Goal: Find contact information: Find contact information

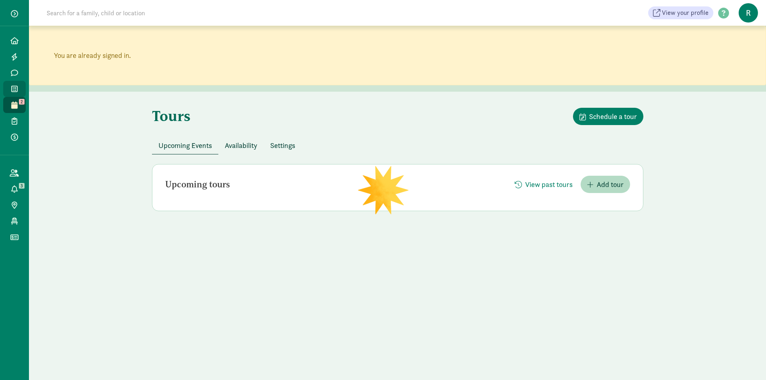
click at [14, 86] on icon at bounding box center [14, 88] width 6 height 7
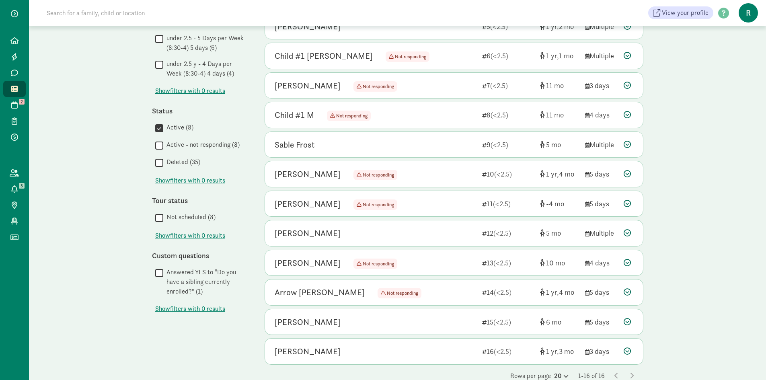
scroll to position [221, 0]
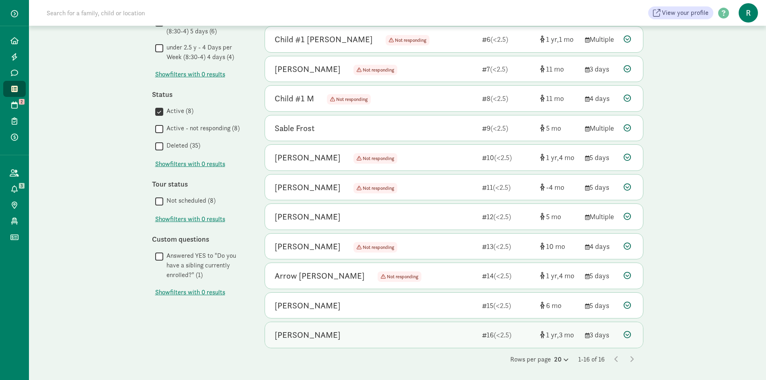
click at [564, 334] on span "3" at bounding box center [566, 334] width 15 height 9
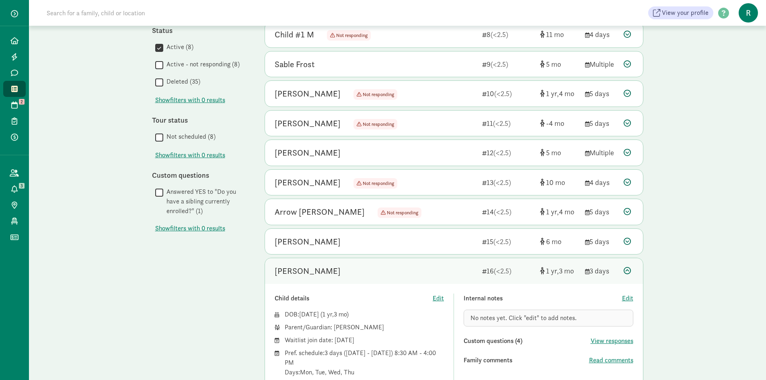
scroll to position [371, 0]
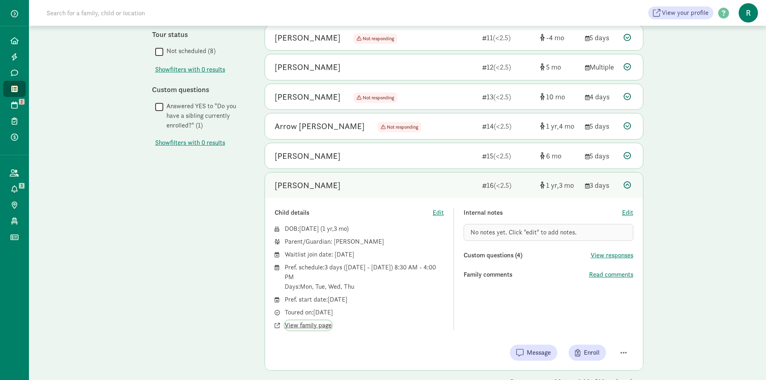
click at [319, 326] on span "View family page" at bounding box center [308, 325] width 47 height 10
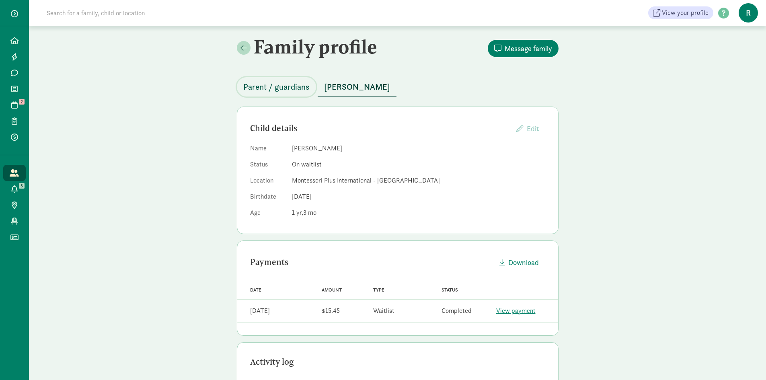
click at [289, 87] on span "Parent / guardians" at bounding box center [276, 86] width 66 height 13
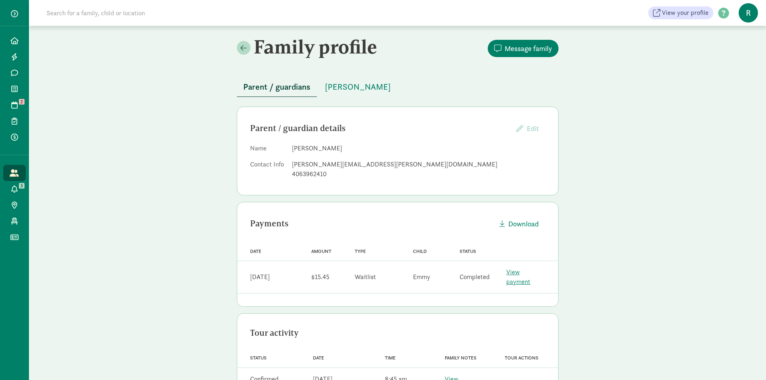
scroll to position [40, 0]
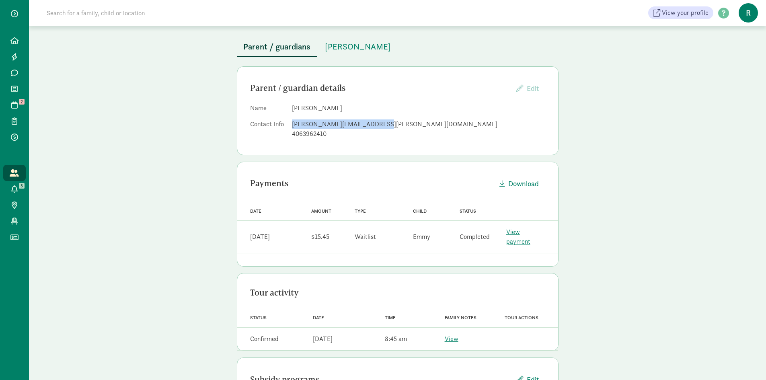
drag, startPoint x: 376, startPoint y: 125, endPoint x: 291, endPoint y: 123, distance: 85.2
click at [291, 123] on dl "Name [PERSON_NAME] Contact Info [PERSON_NAME][EMAIL_ADDRESS][PERSON_NAME][DOMAI…" at bounding box center [397, 122] width 295 height 39
copy div "[PERSON_NAME][EMAIL_ADDRESS][PERSON_NAME][DOMAIN_NAME]"
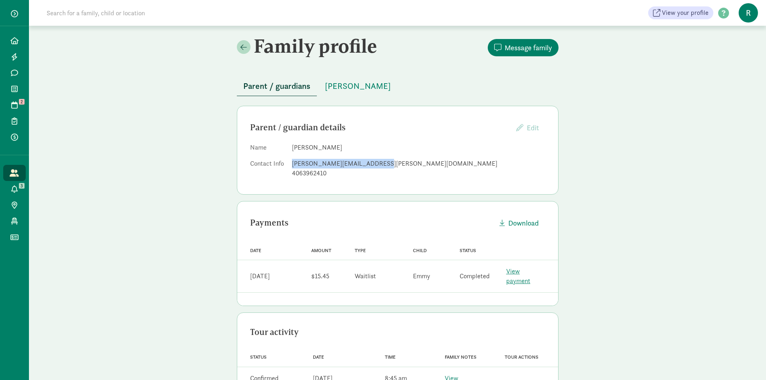
scroll to position [0, 0]
